Goal: Transaction & Acquisition: Register for event/course

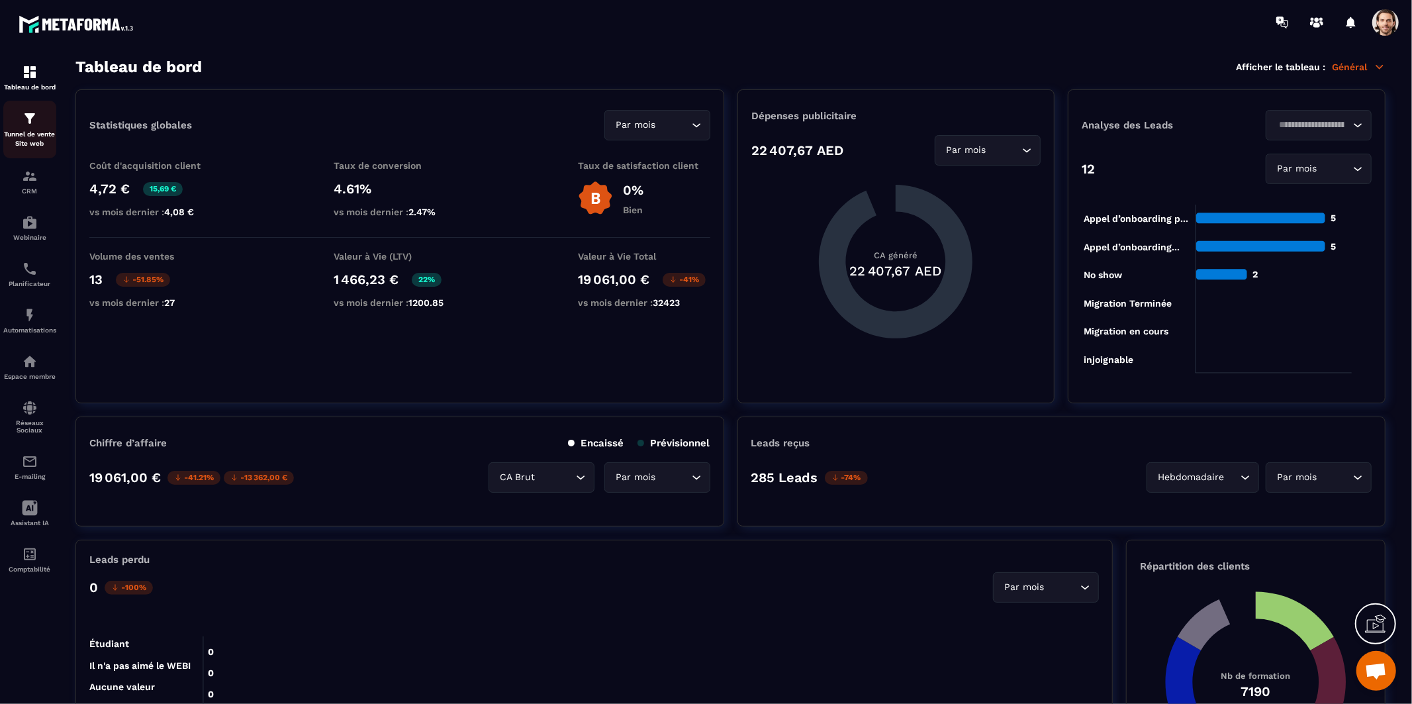
click at [23, 128] on div "Tunnel de vente Site web" at bounding box center [29, 130] width 53 height 38
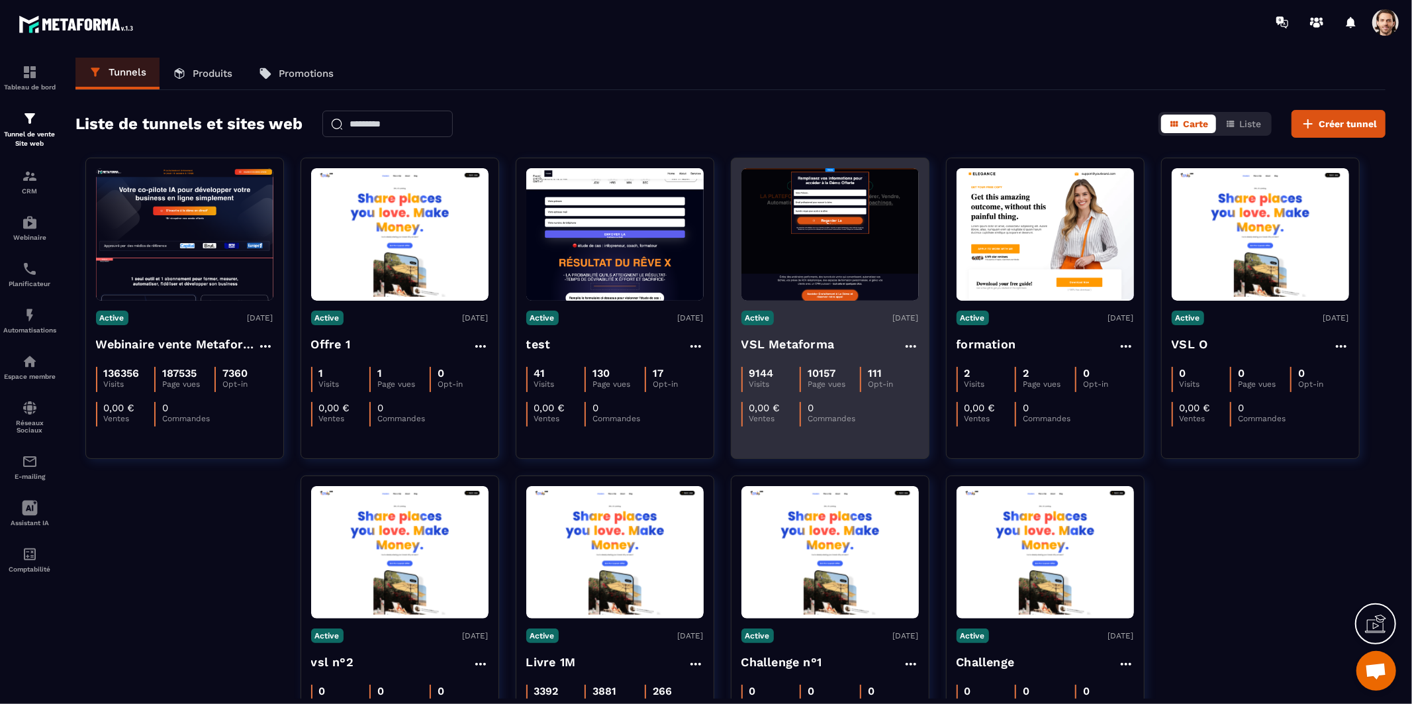
click at [829, 243] on img at bounding box center [830, 234] width 177 height 132
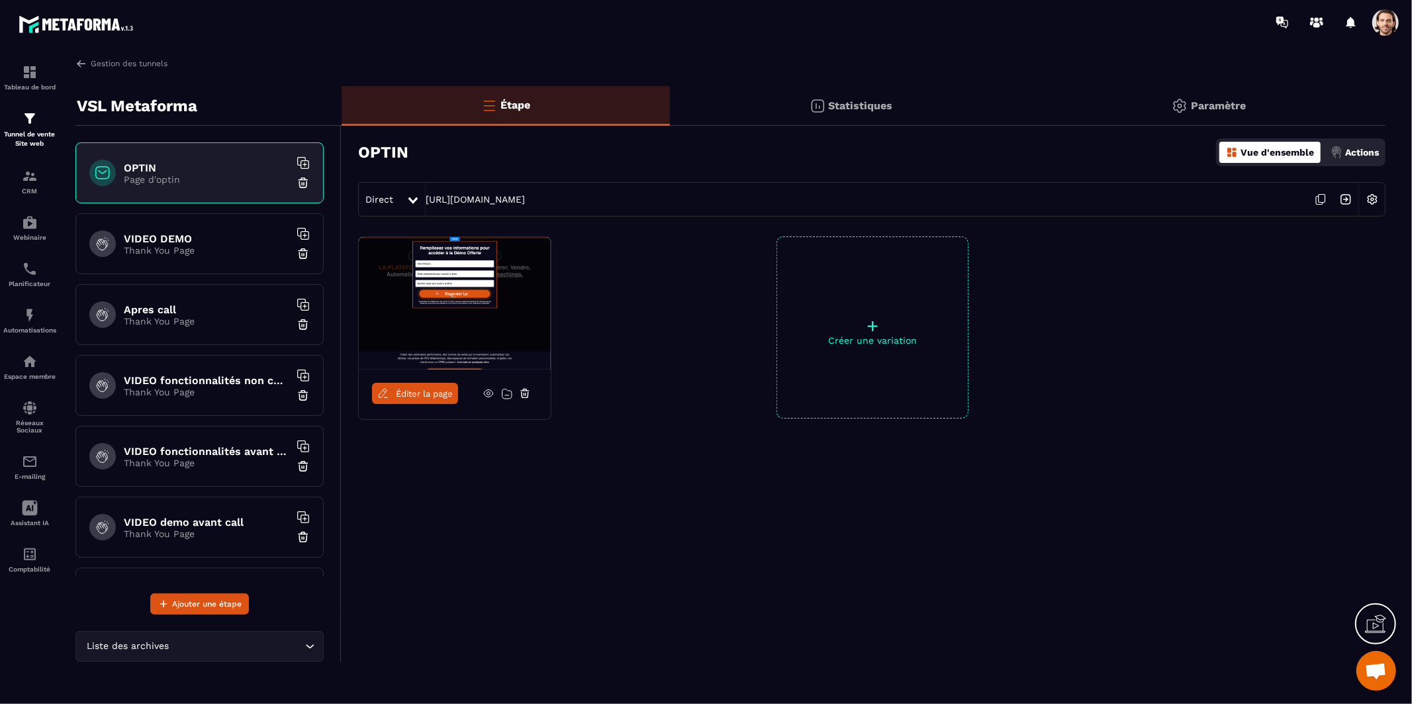
click at [1343, 194] on img at bounding box center [1345, 199] width 25 height 25
click at [130, 67] on link "Gestion des tunnels" at bounding box center [121, 64] width 92 height 12
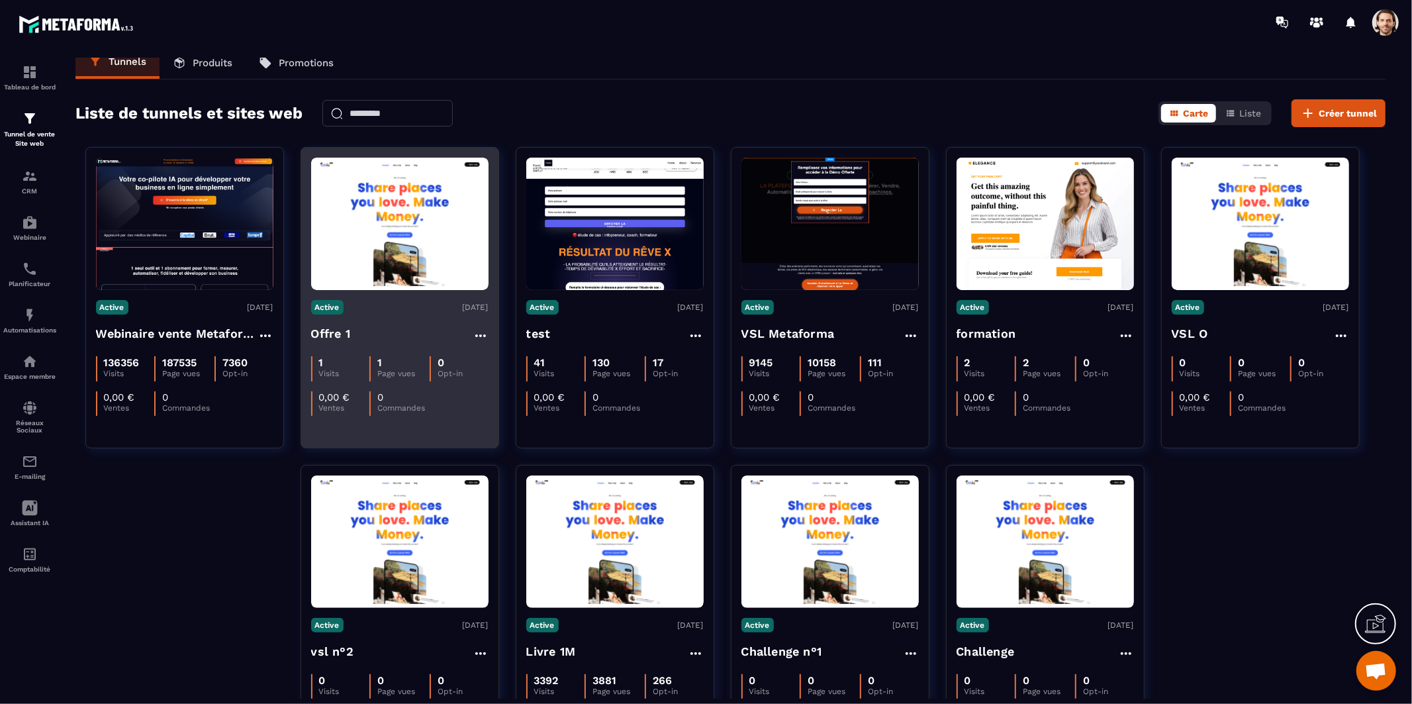
scroll to position [9, 0]
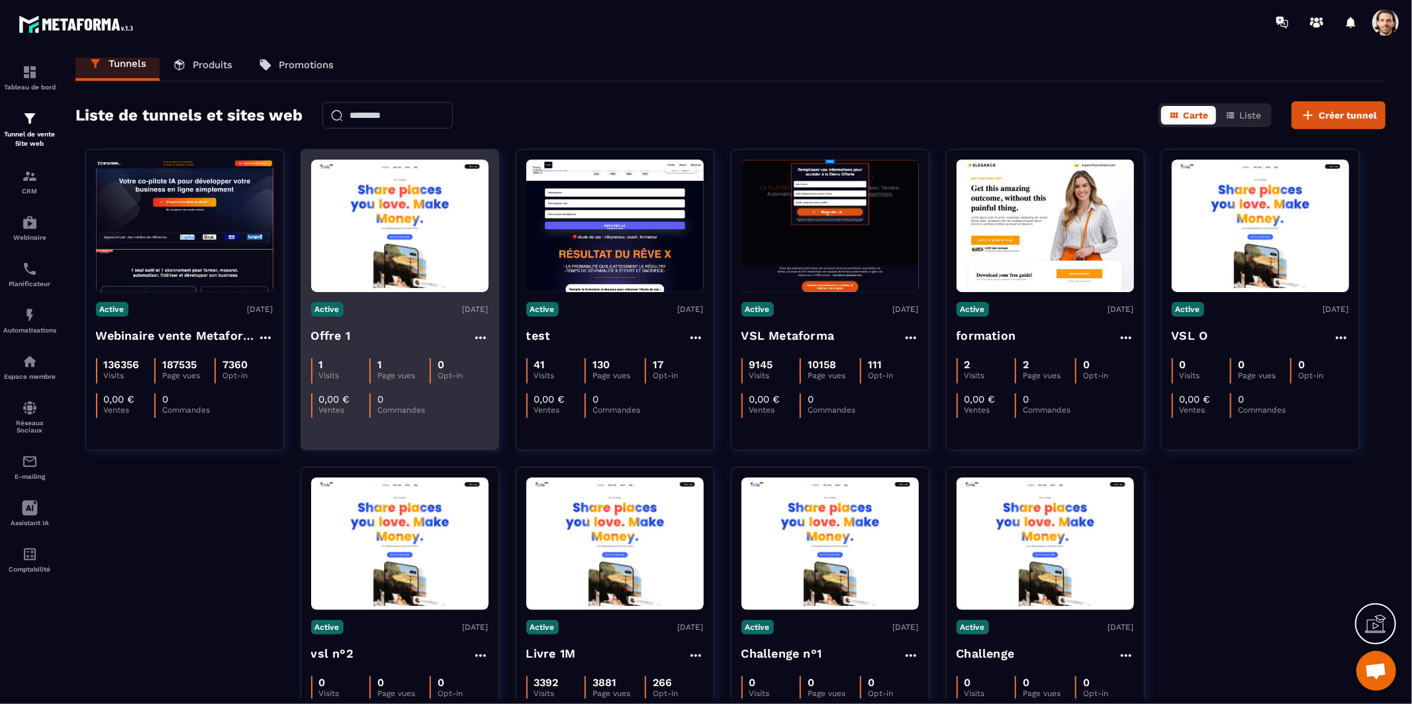
click at [441, 238] on img at bounding box center [399, 226] width 177 height 125
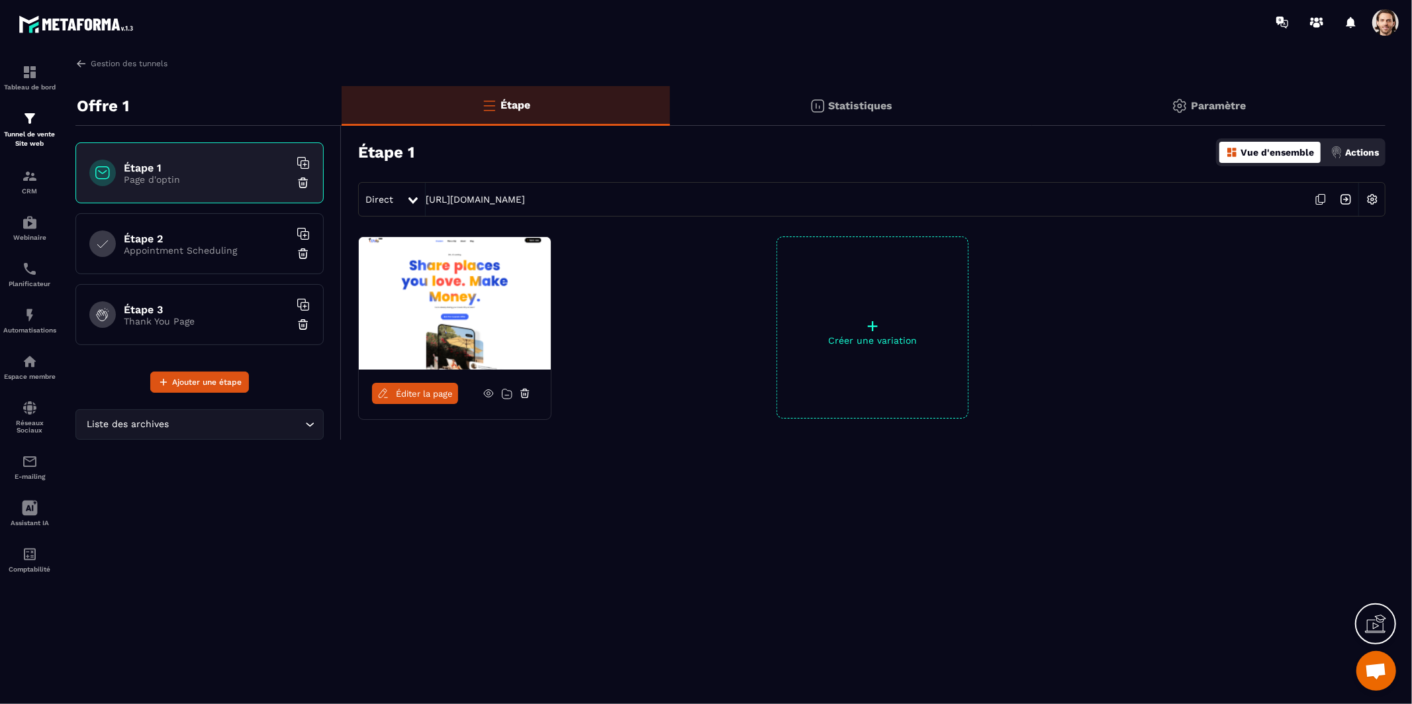
click at [1343, 195] on img at bounding box center [1345, 199] width 25 height 25
click at [142, 56] on div "Tableau de bord Tunnel de vente Site web CRM Webinaire Planificateur Automatisa…" at bounding box center [113, 372] width 226 height 657
click at [140, 62] on link "Gestion des tunnels" at bounding box center [121, 64] width 92 height 12
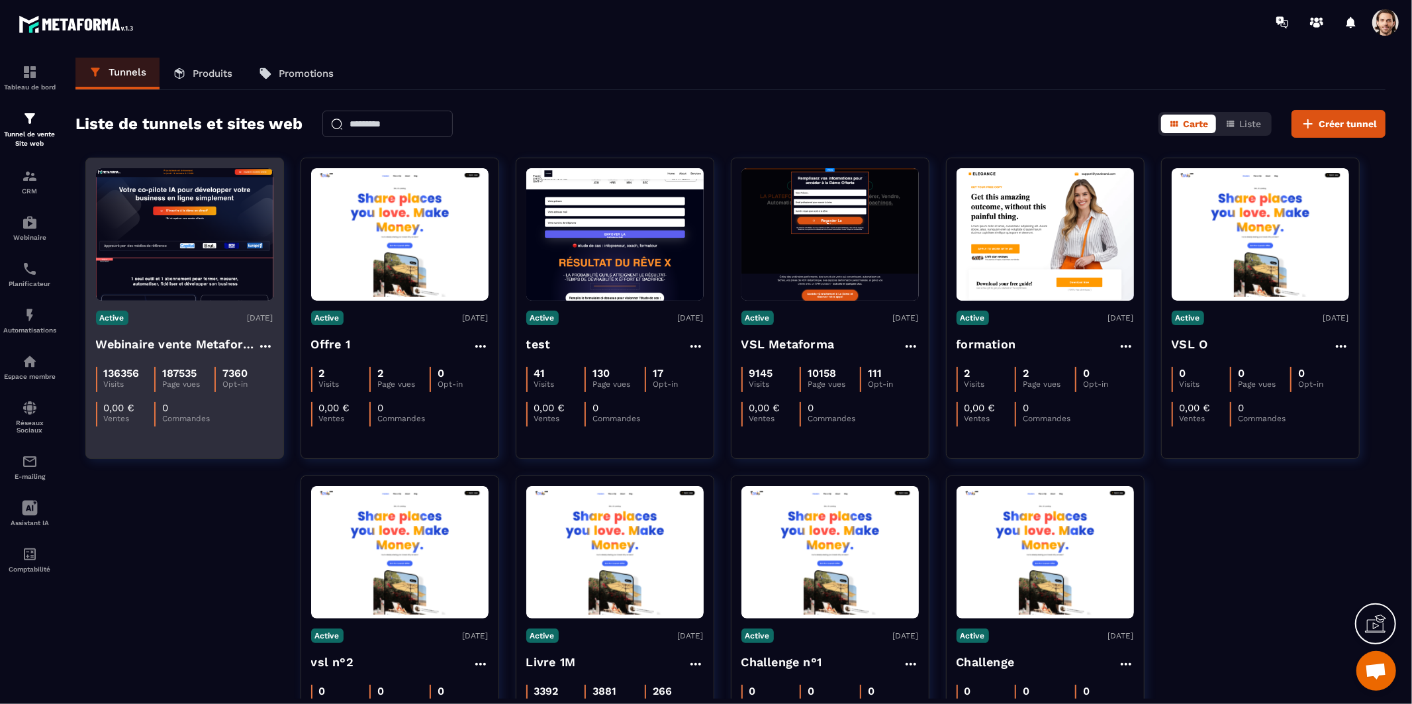
click at [228, 282] on img at bounding box center [184, 234] width 177 height 132
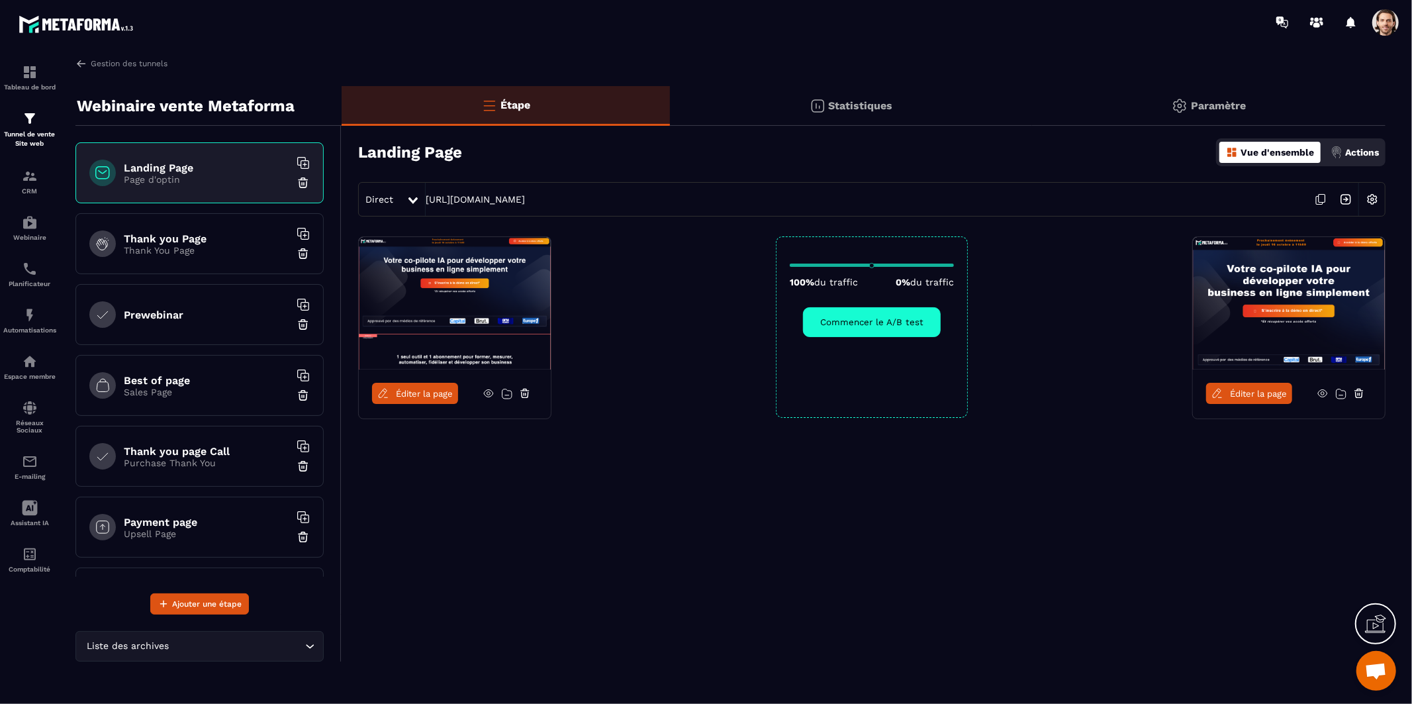
click at [1345, 200] on img at bounding box center [1345, 199] width 25 height 25
click at [93, 66] on link "Gestion des tunnels" at bounding box center [121, 64] width 92 height 12
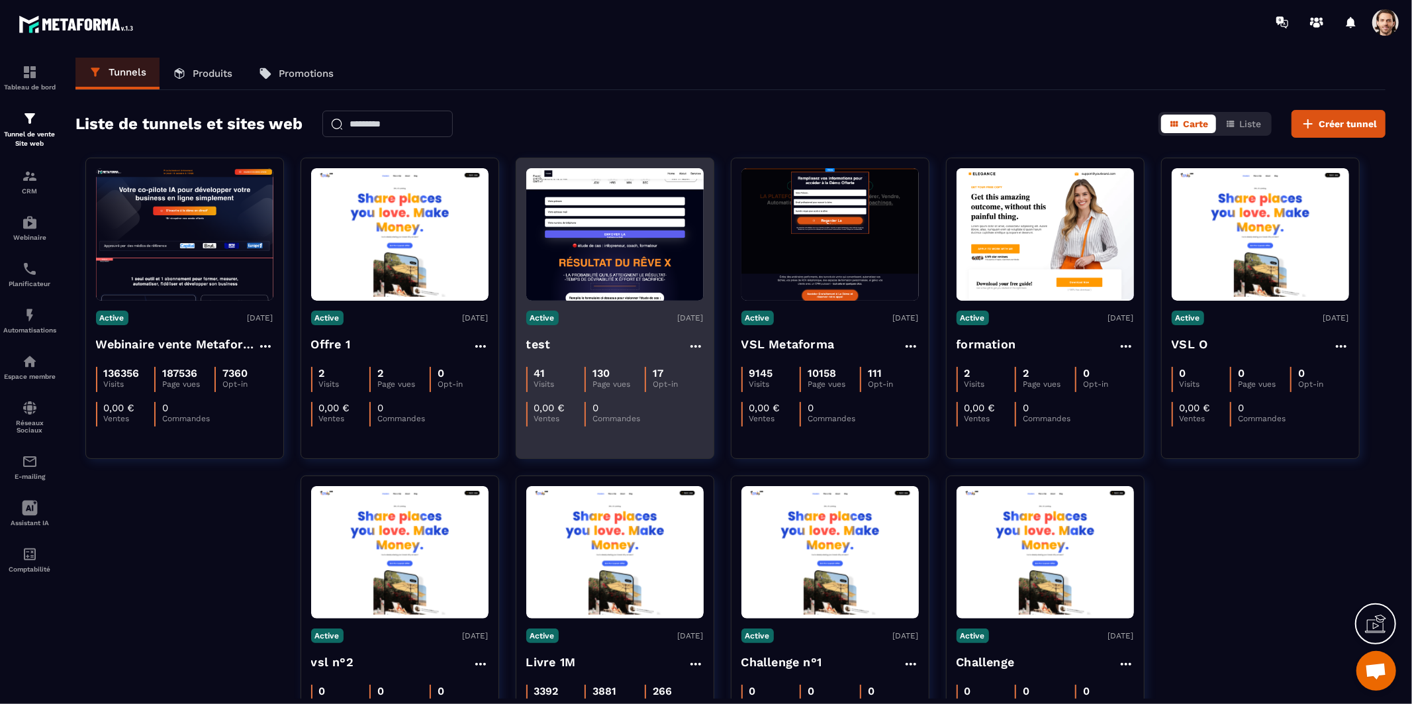
click at [620, 236] on img at bounding box center [614, 234] width 177 height 132
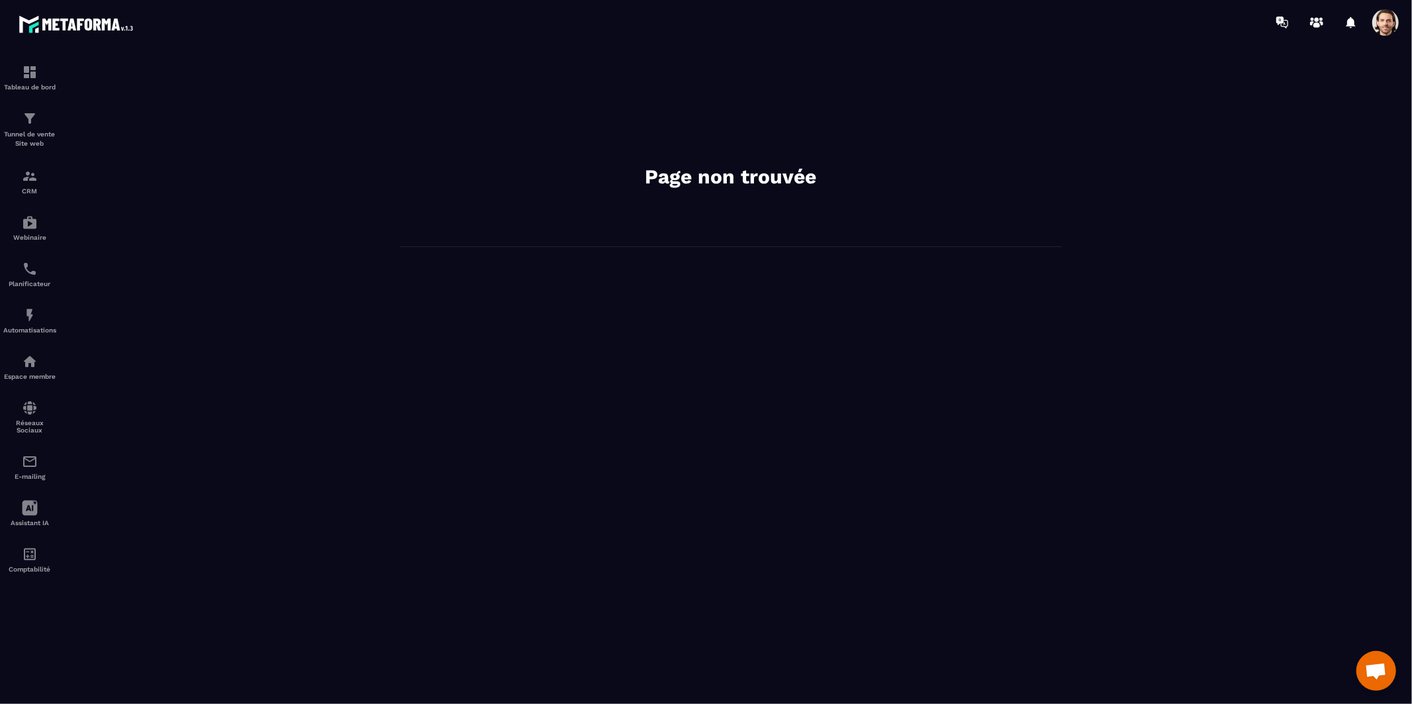
click at [1379, 30] on span at bounding box center [1385, 22] width 26 height 26
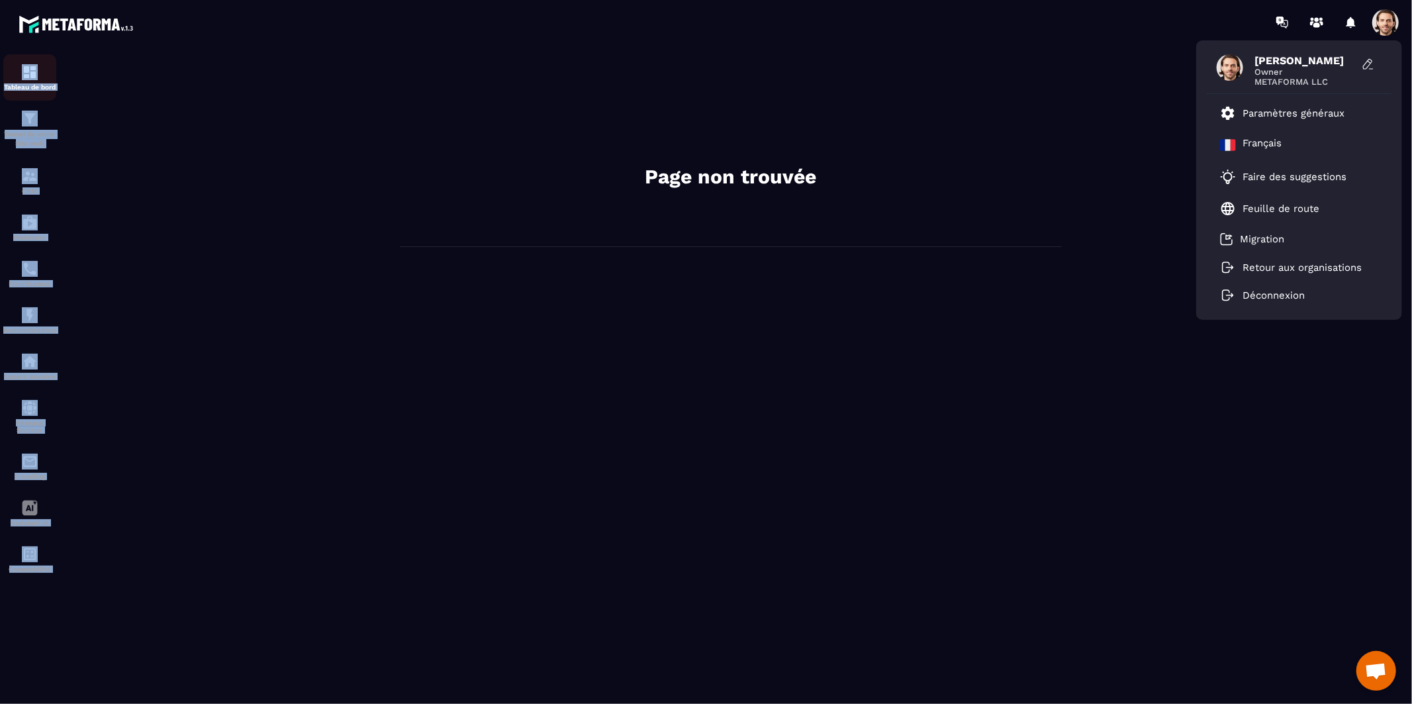
drag, startPoint x: 62, startPoint y: 78, endPoint x: 18, endPoint y: 75, distance: 44.5
click at [18, 75] on section "Tableau de bord Tunnel de vente Site web CRM Webinaire Planificateur Automatisa…" at bounding box center [706, 373] width 1412 height 659
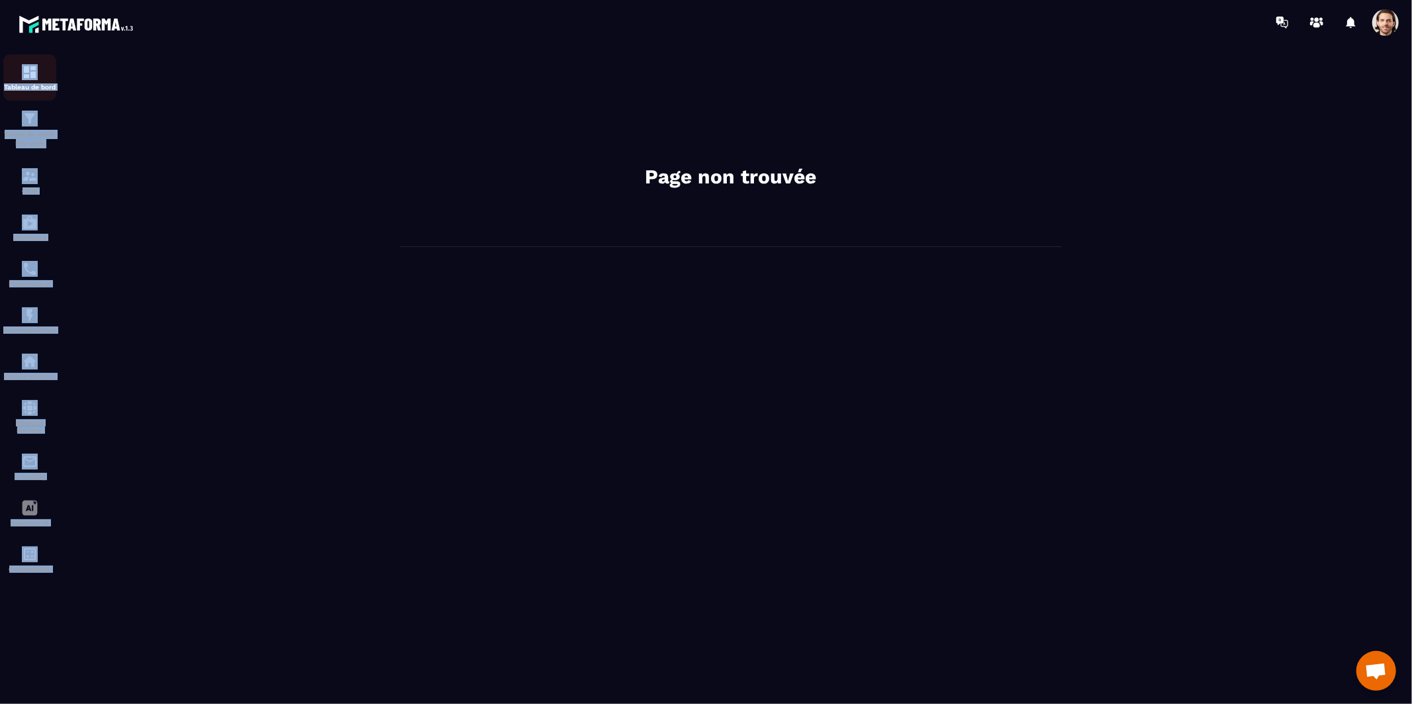
click at [18, 75] on div "Tableau de bord" at bounding box center [29, 77] width 53 height 26
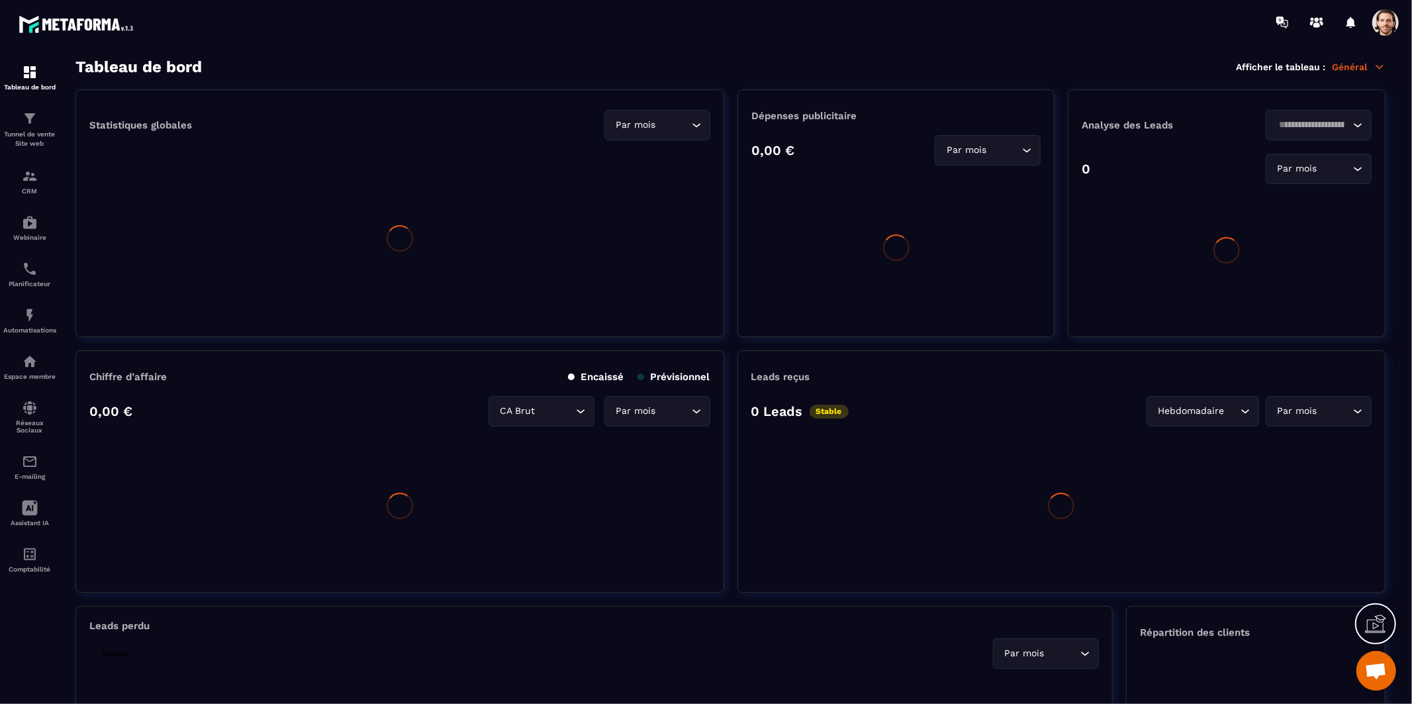
click at [18, 75] on div "Tableau de bord" at bounding box center [29, 77] width 53 height 26
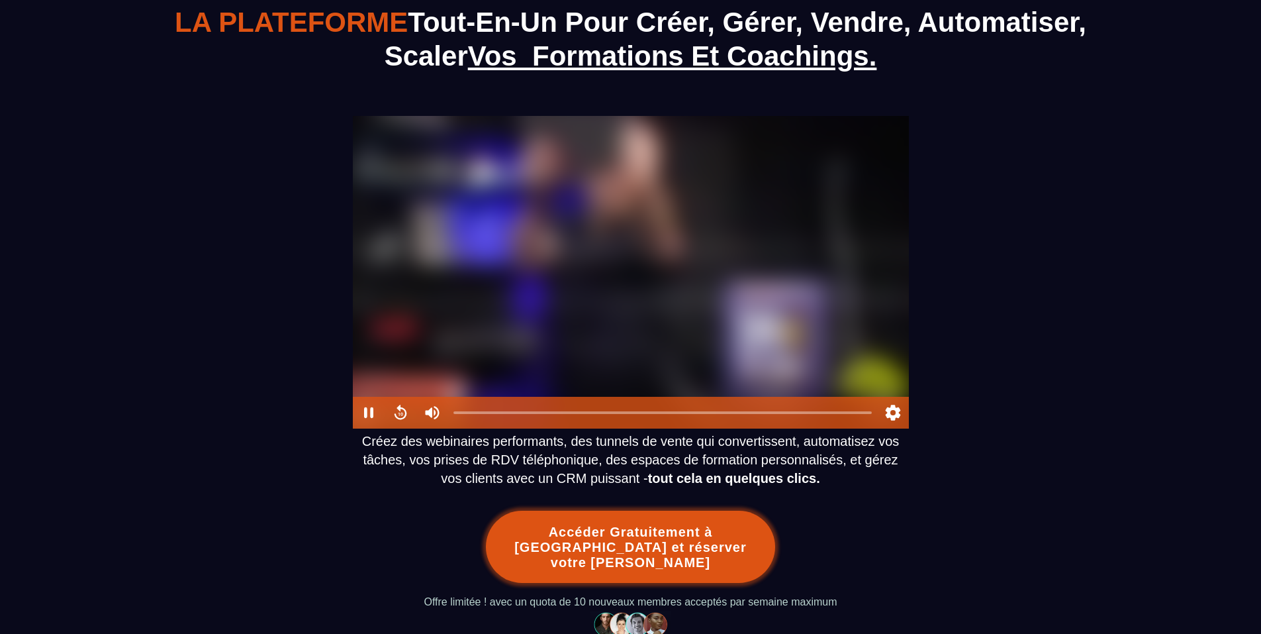
scroll to position [275, 0]
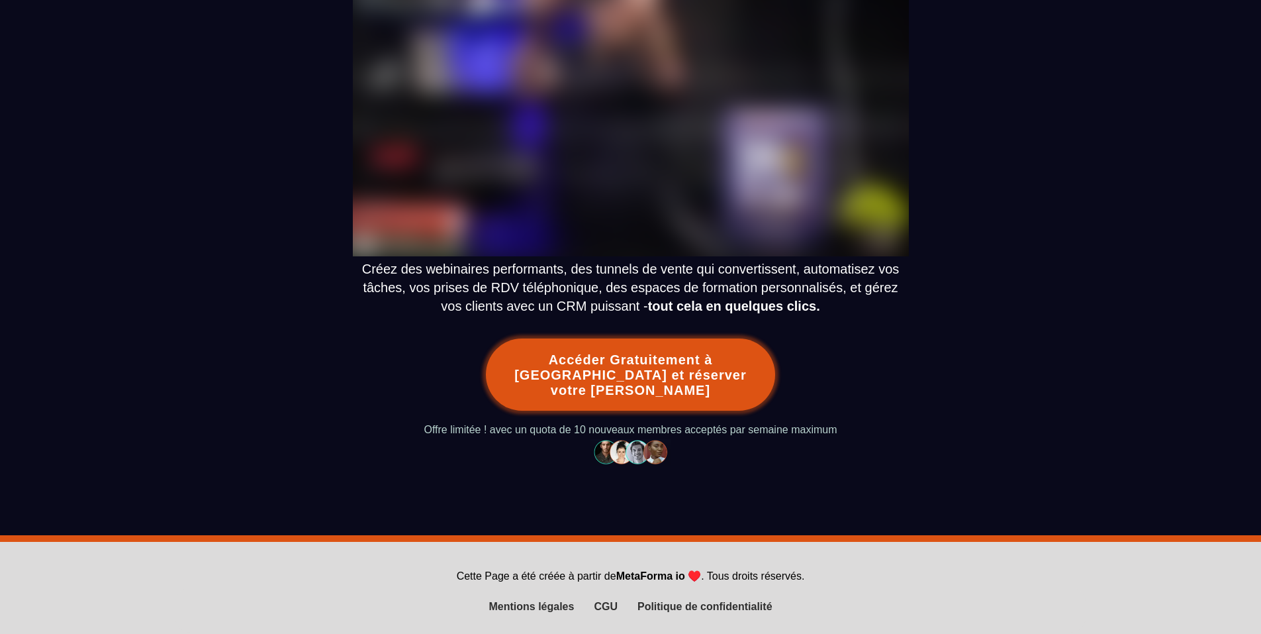
click at [605, 379] on button "Accéder Gratuitement à [GEOGRAPHIC_DATA] et réserver votre [PERSON_NAME]" at bounding box center [630, 374] width 289 height 72
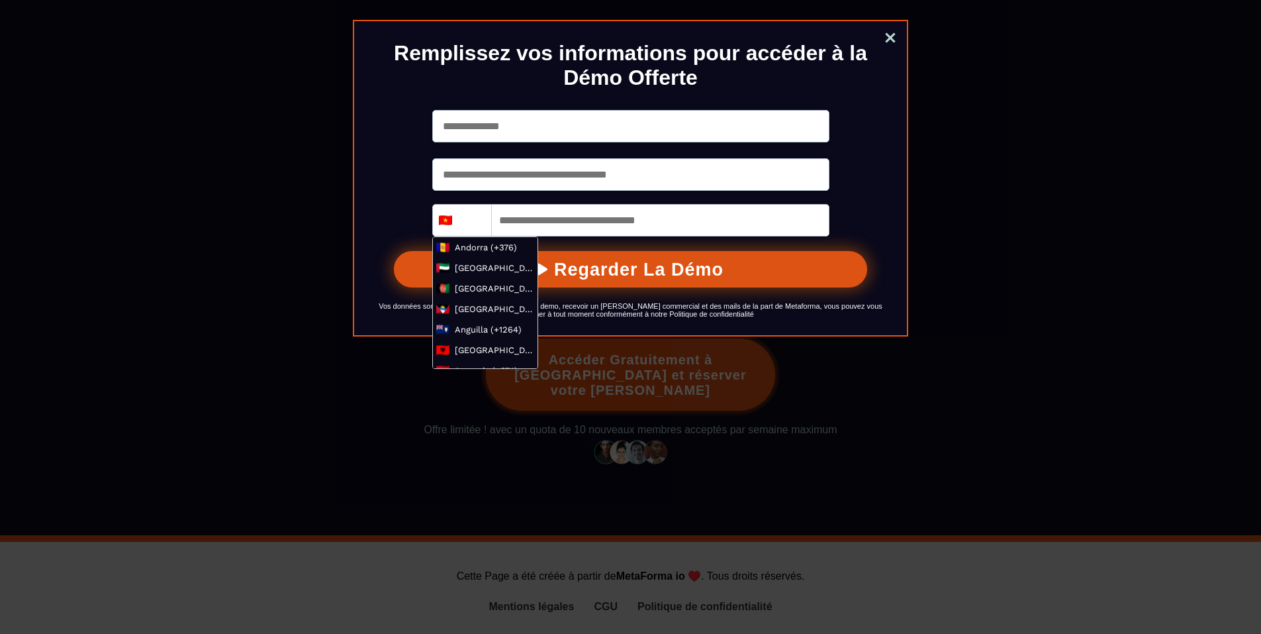
click at [479, 228] on input "***" at bounding box center [470, 221] width 36 height 16
click at [557, 230] on input "tel" at bounding box center [630, 220] width 397 height 32
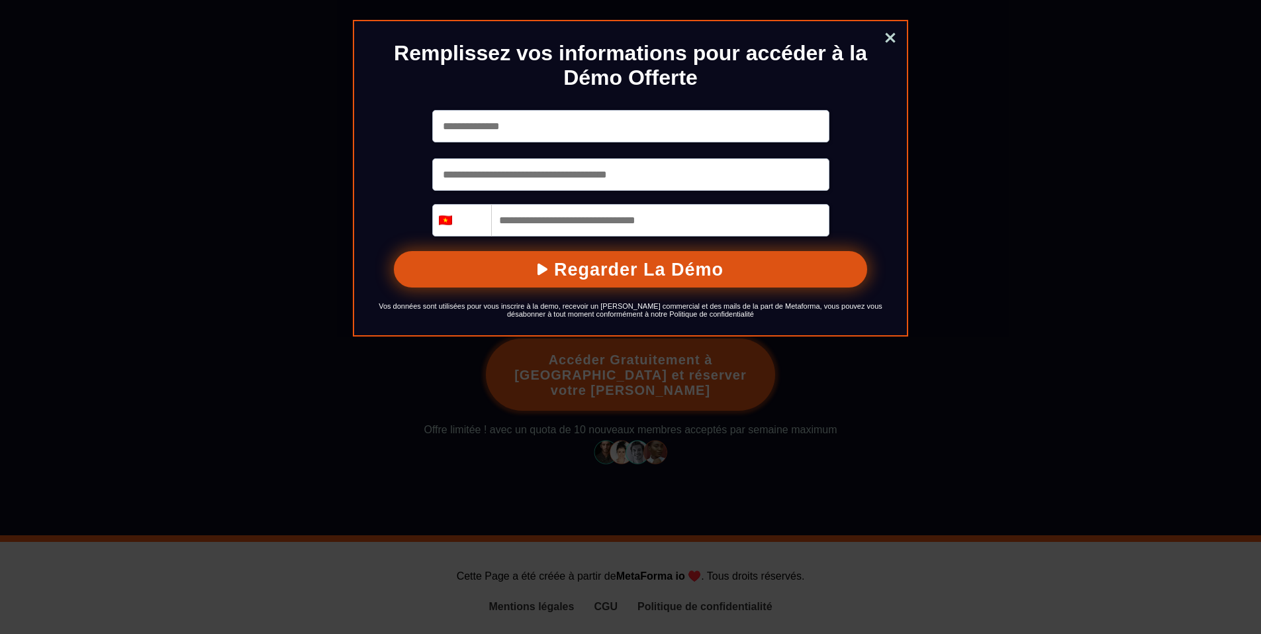
click at [890, 39] on link "Close" at bounding box center [890, 38] width 26 height 29
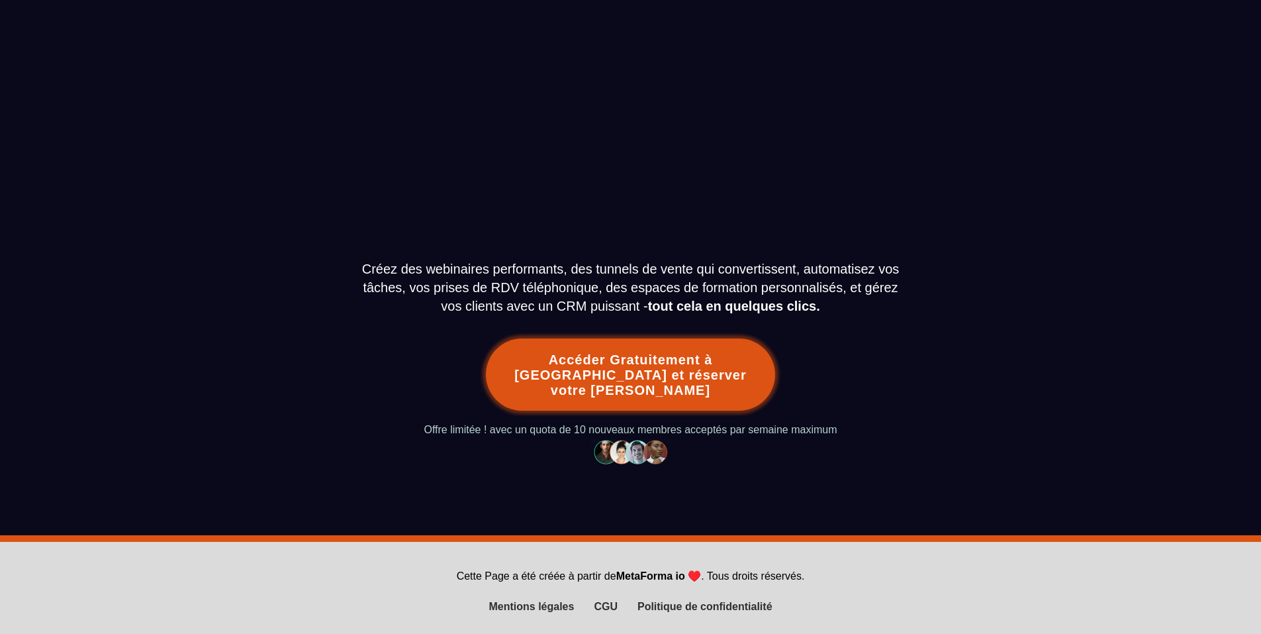
click at [673, 381] on button "Accéder Gratuitement à [GEOGRAPHIC_DATA] et réserver votre [PERSON_NAME]" at bounding box center [630, 374] width 289 height 72
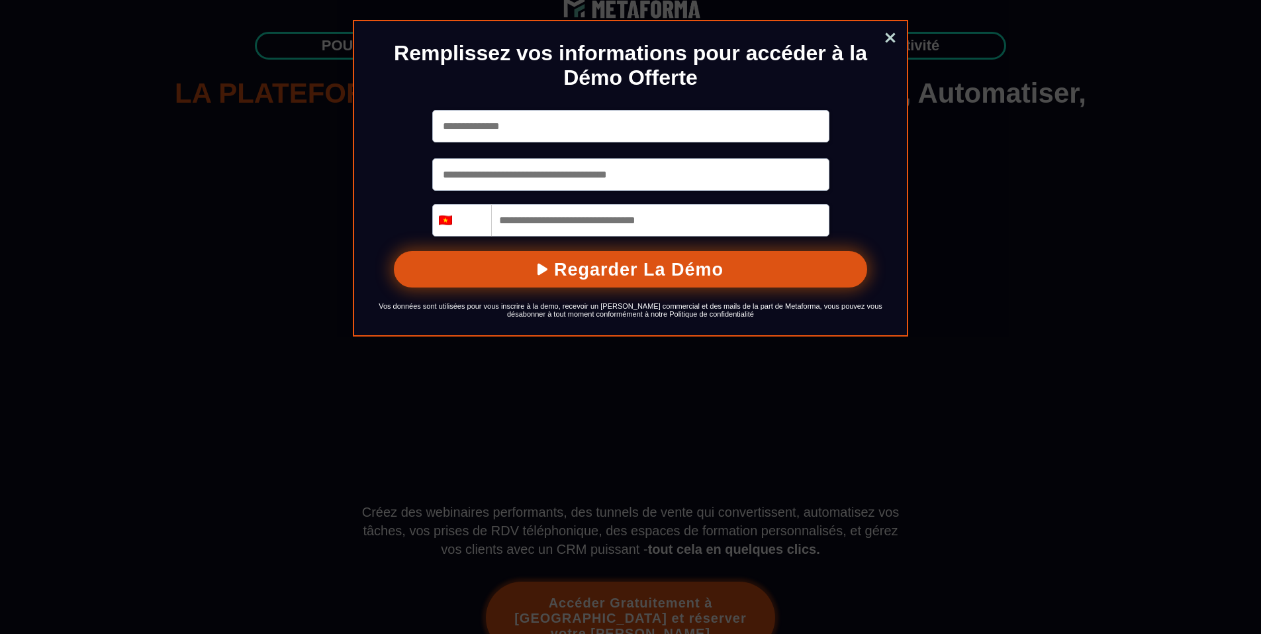
scroll to position [0, 0]
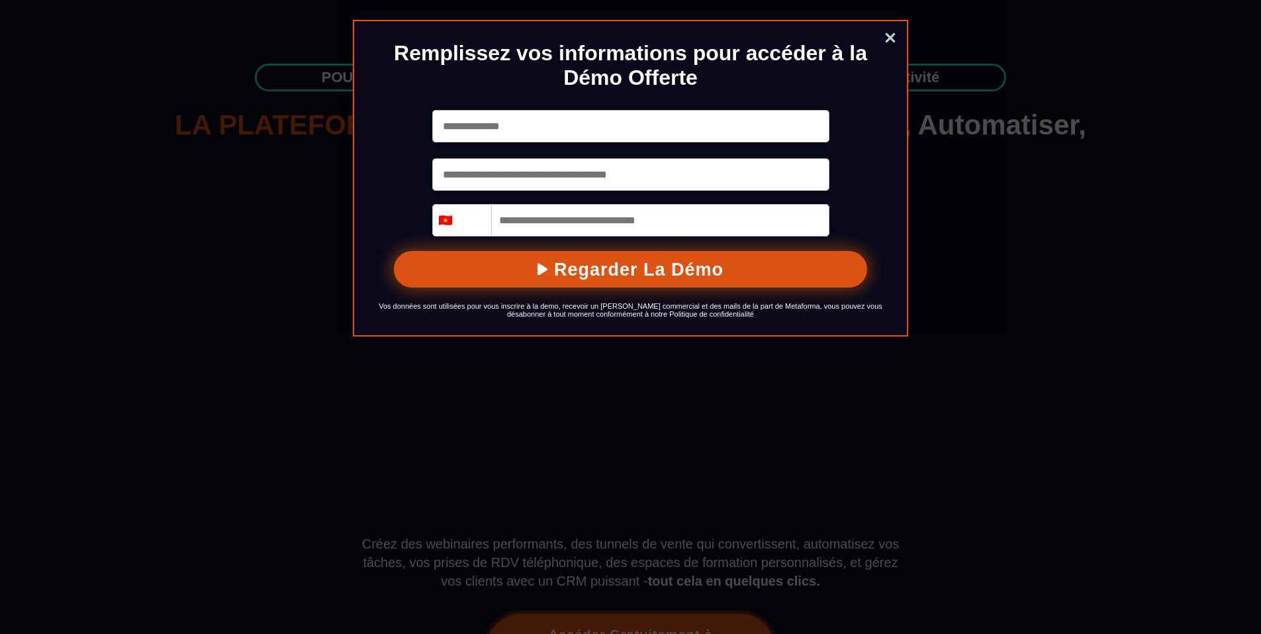
click at [74, 219] on div "Delete Remplissez vos informations pour accéder à la Démo Offerte *** [GEOGRAPH…" at bounding box center [630, 317] width 1261 height 634
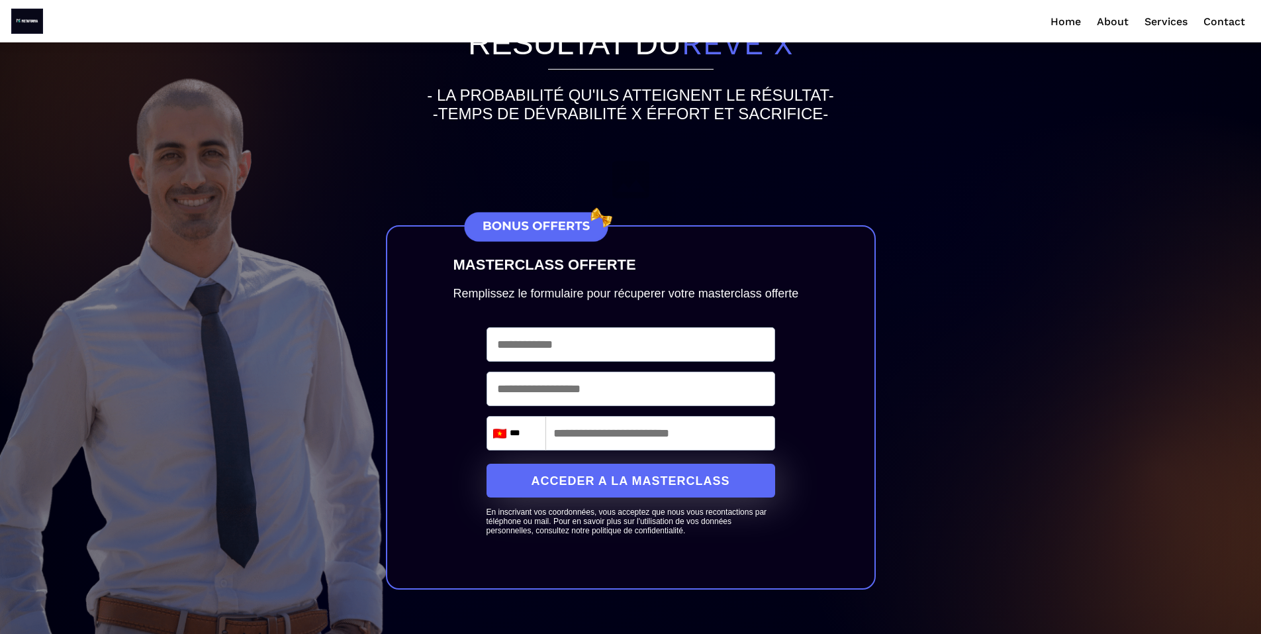
scroll to position [67, 0]
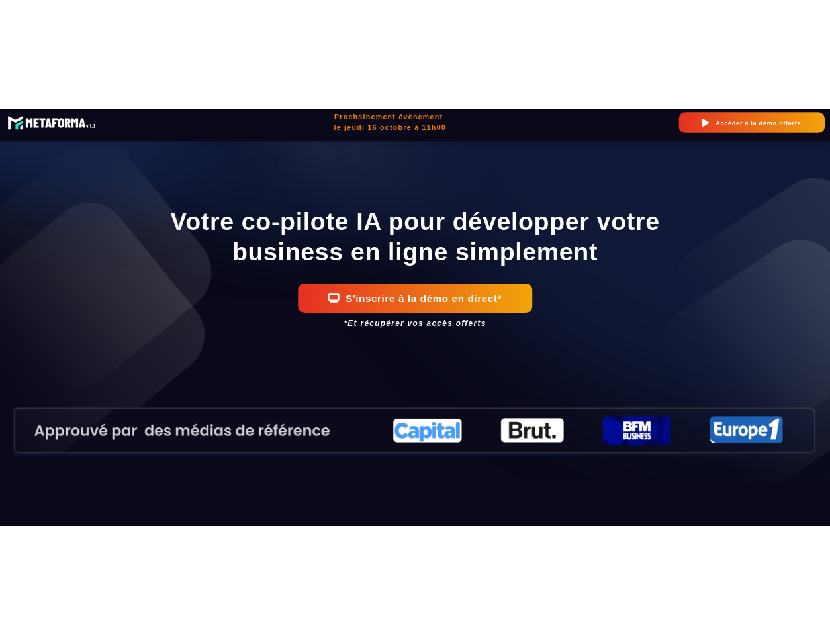
scroll to position [32, 0]
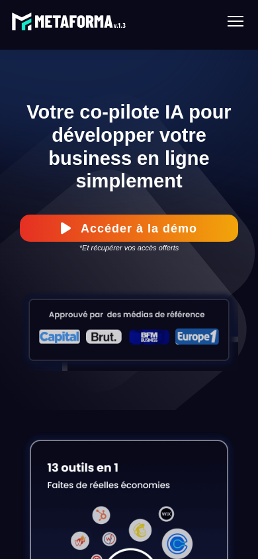
click at [153, 233] on button "Accéder à la démo" at bounding box center [129, 228] width 218 height 27
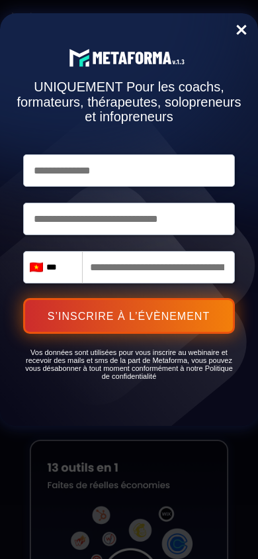
click at [250, 32] on link "Close" at bounding box center [241, 31] width 26 height 29
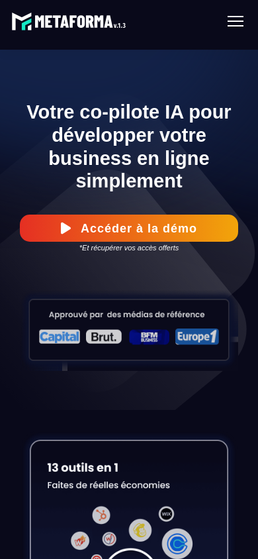
click at [240, 24] on div at bounding box center [235, 21] width 29 height 24
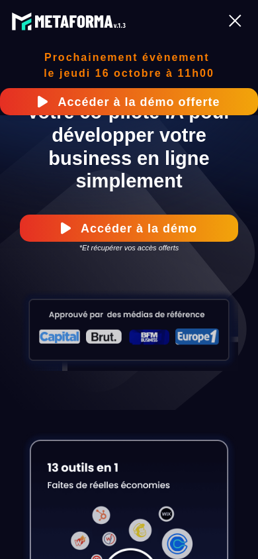
click at [240, 24] on div at bounding box center [235, 21] width 12 height 12
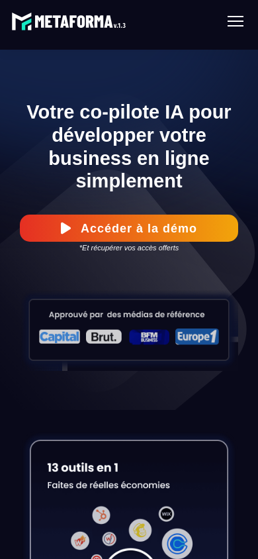
click at [240, 24] on div at bounding box center [235, 21] width 29 height 24
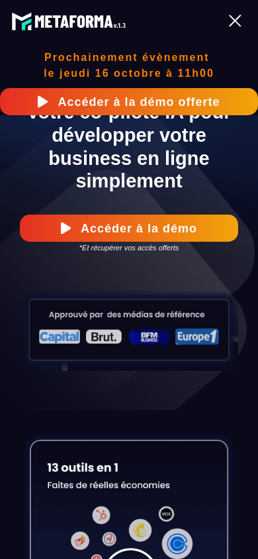
click at [240, 24] on div at bounding box center [235, 21] width 12 height 12
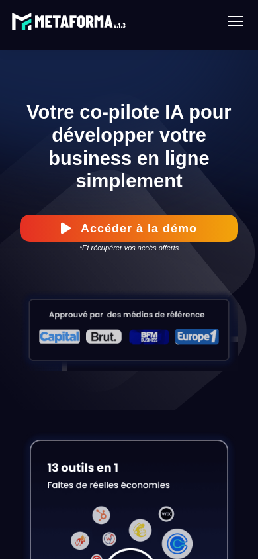
click at [238, 24] on div at bounding box center [235, 21] width 29 height 24
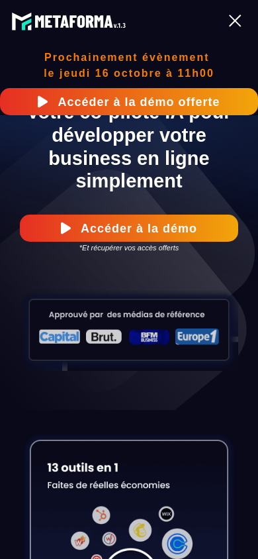
click at [234, 16] on div at bounding box center [235, 21] width 29 height 24
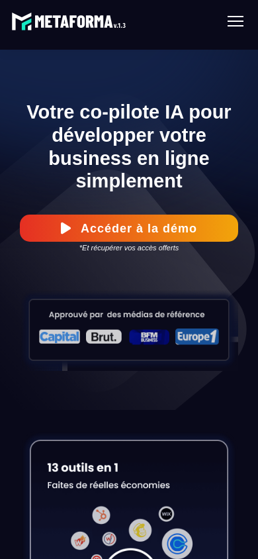
click at [156, 232] on button "Accéder à la démo" at bounding box center [129, 228] width 218 height 27
